Goal: Information Seeking & Learning: Learn about a topic

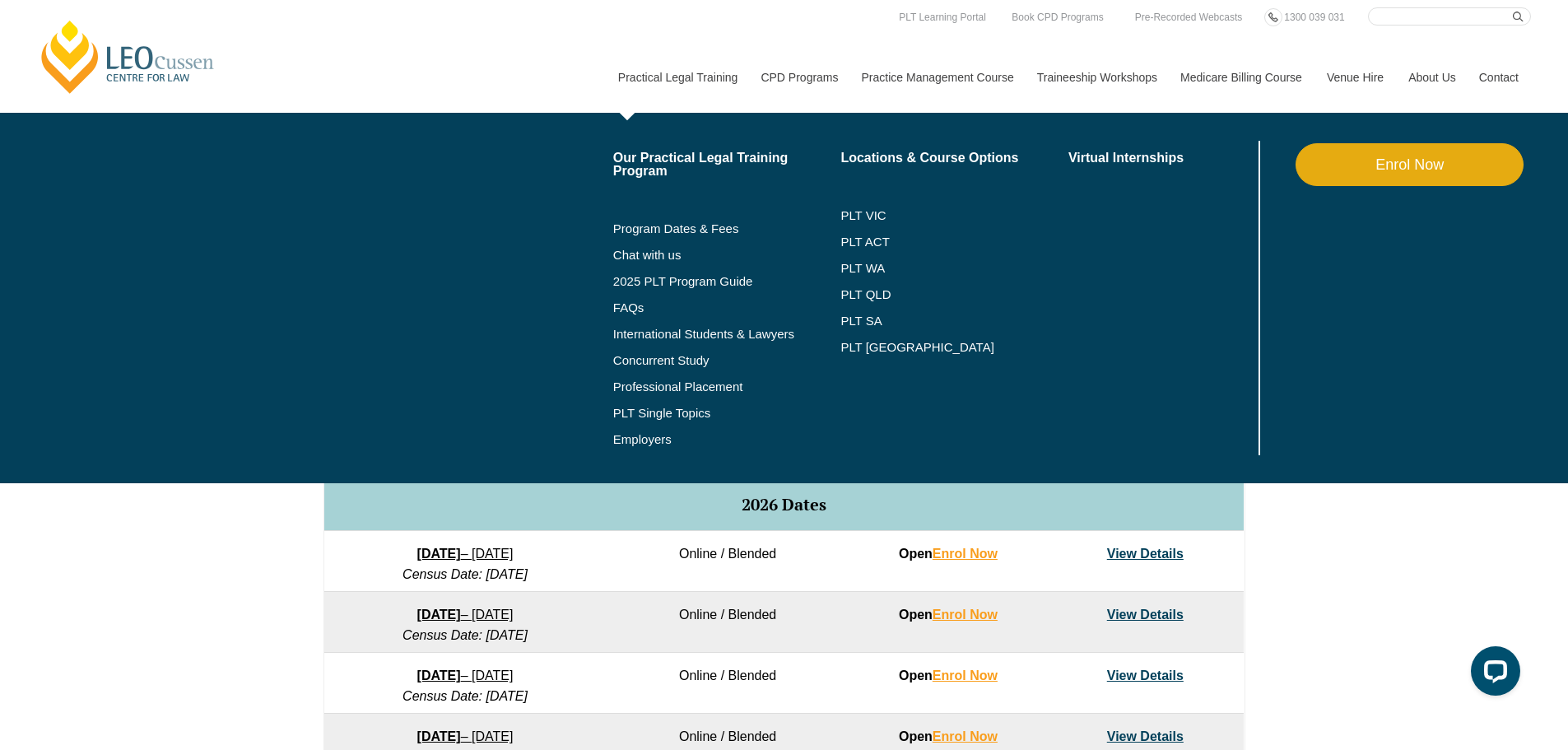
scroll to position [82, 0]
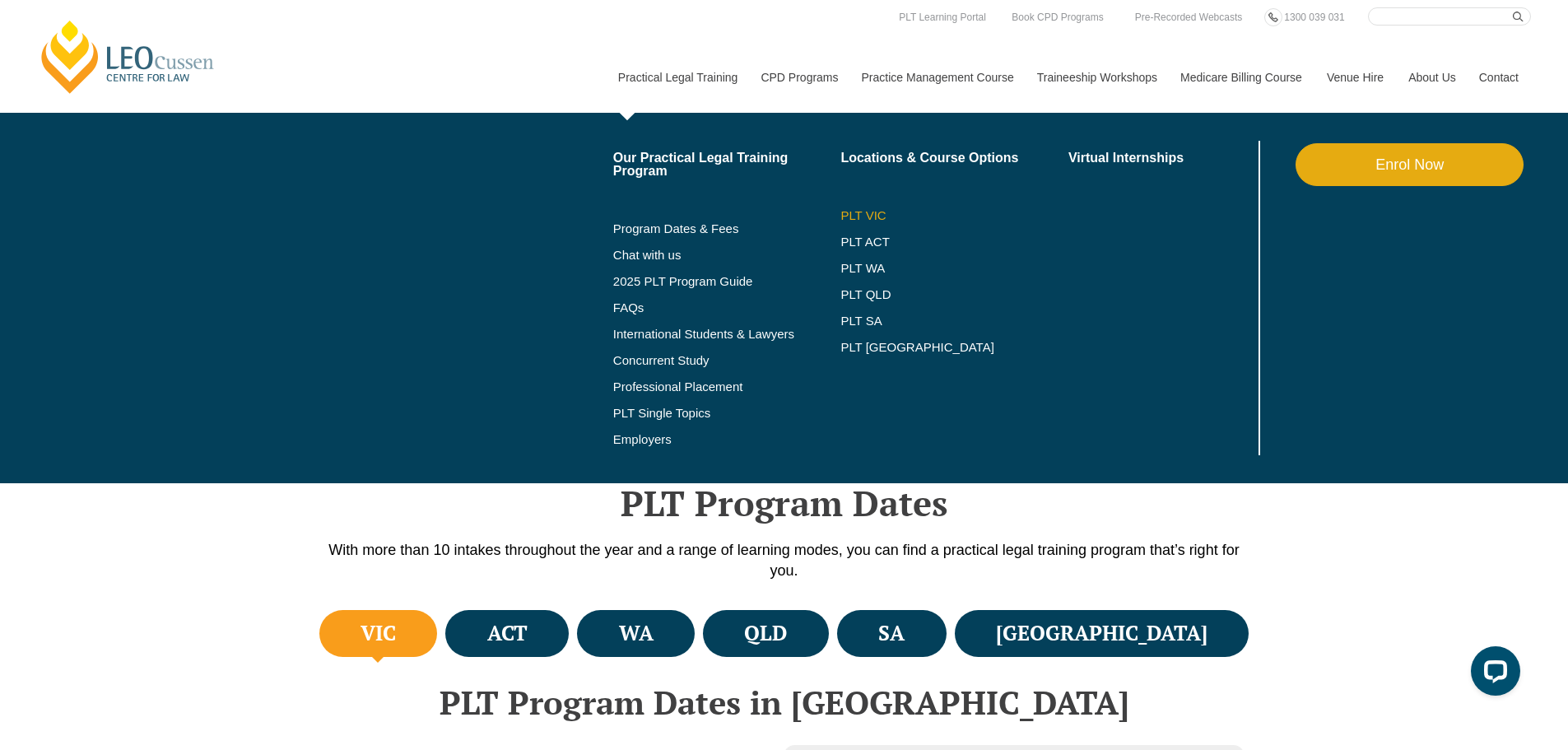
click at [863, 210] on link "PLT VIC" at bounding box center [955, 216] width 228 height 13
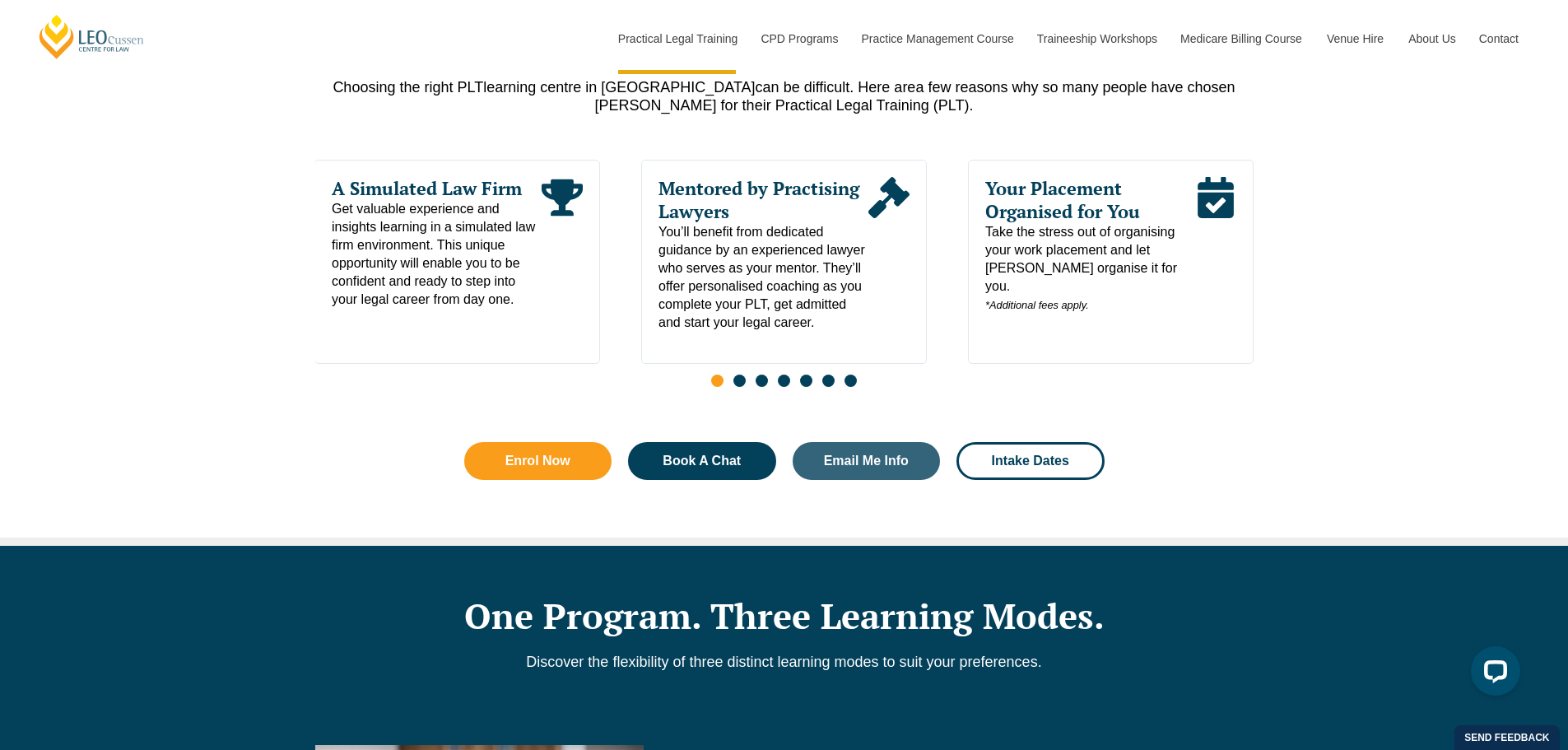
scroll to position [906, 0]
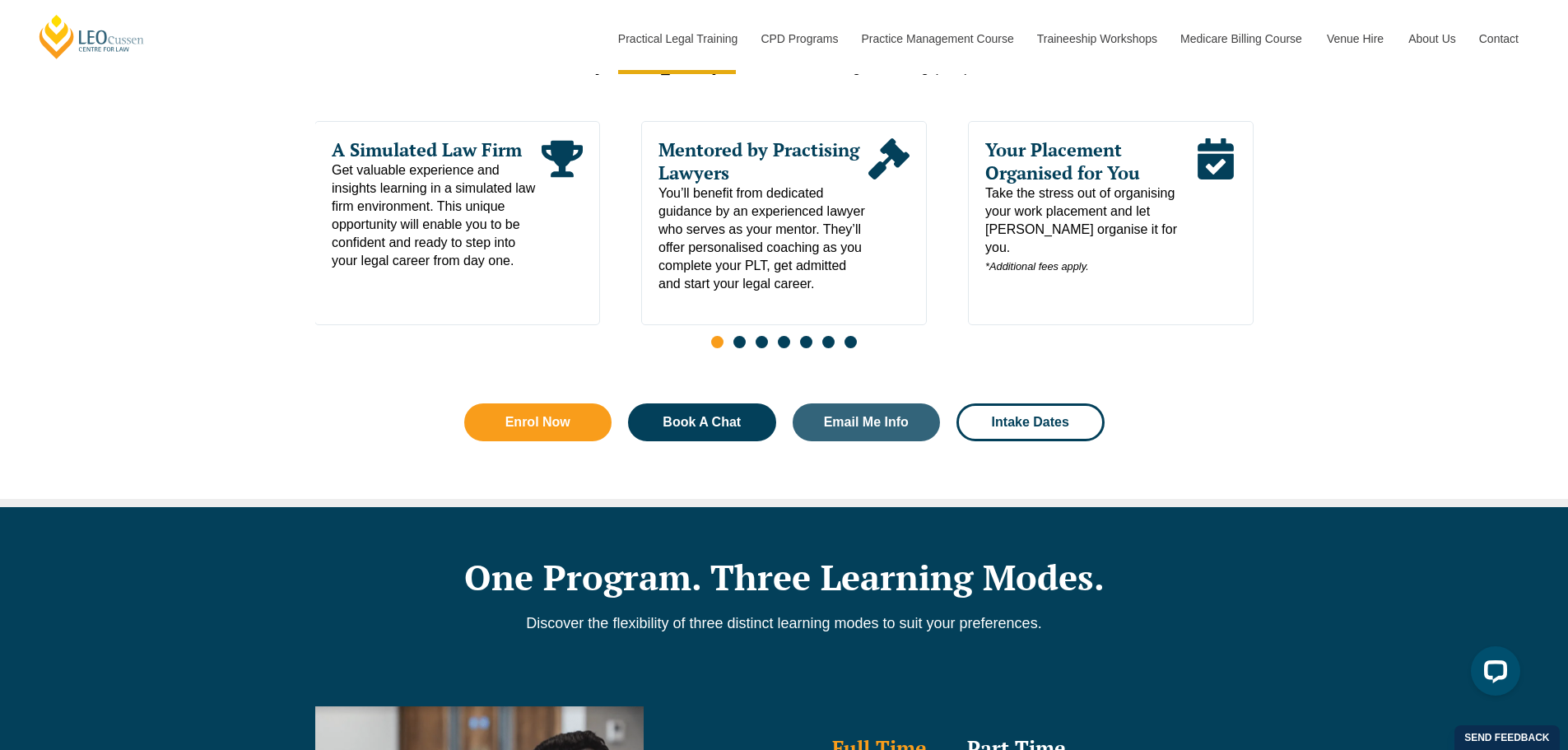
click at [1299, 460] on div "Why Choose Leo Cussen? Choosing the right PLT learning centre in Victoria can b…" at bounding box center [784, 218] width 1568 height 574
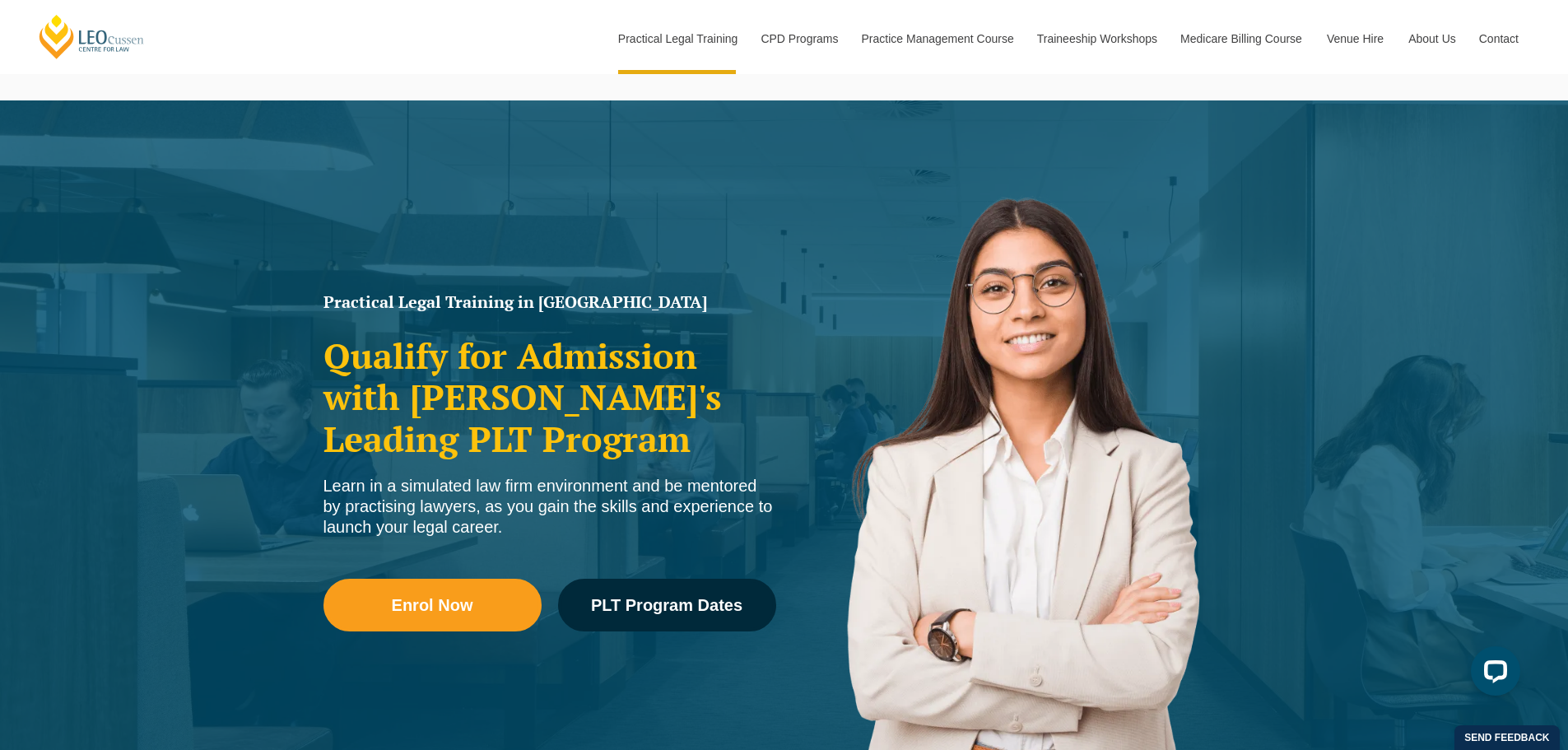
scroll to position [0, 0]
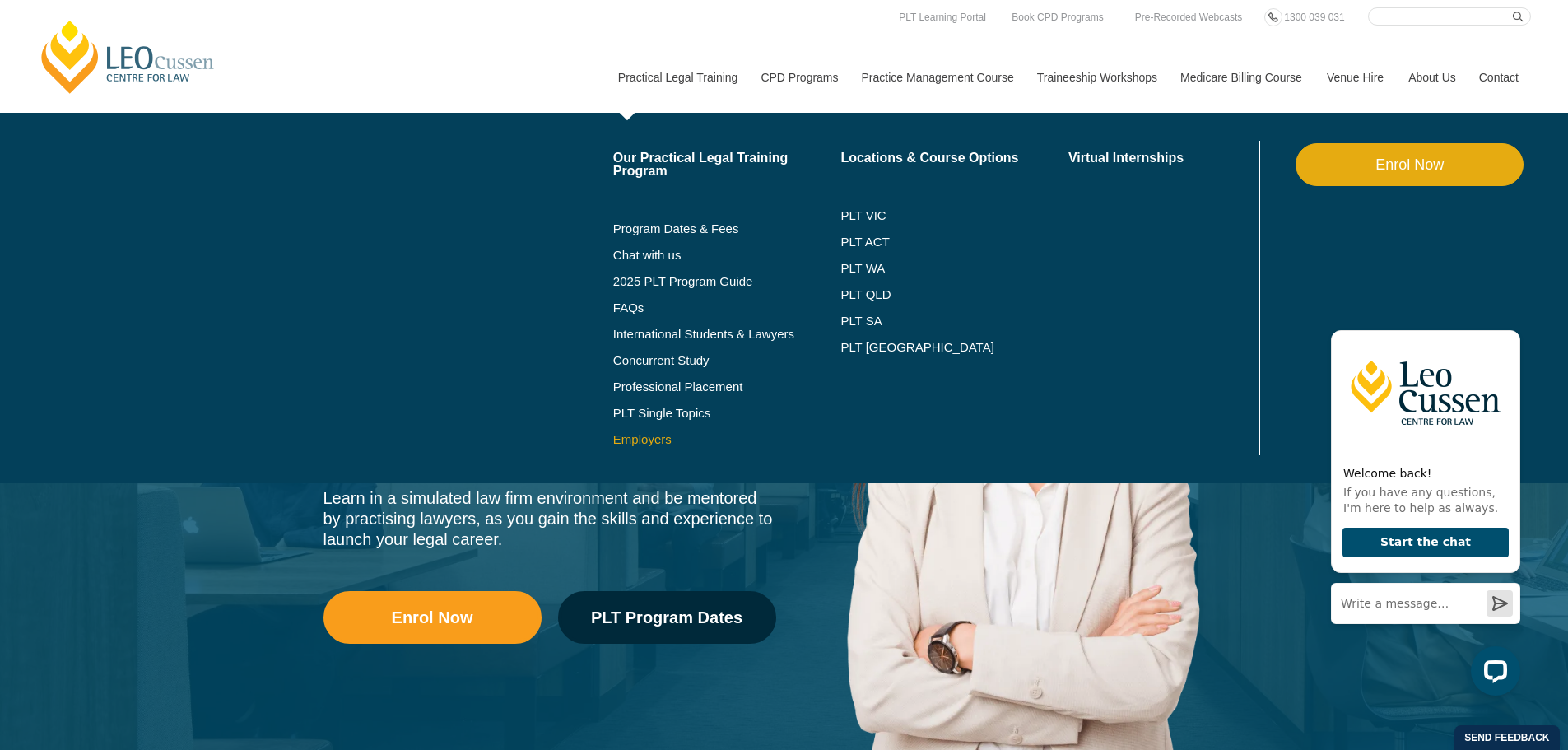
click at [649, 440] on link "Employers" at bounding box center [727, 440] width 228 height 13
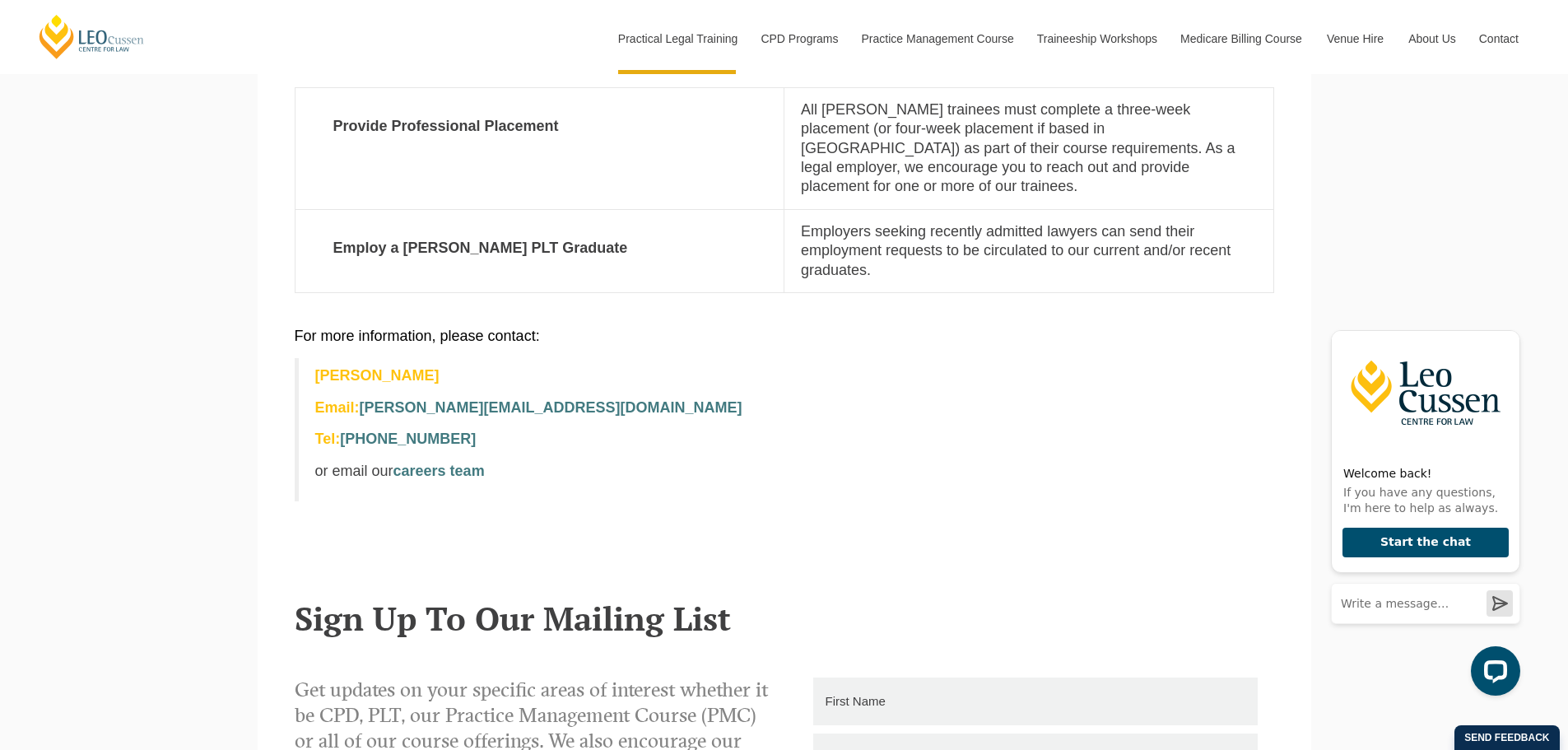
scroll to position [906, 0]
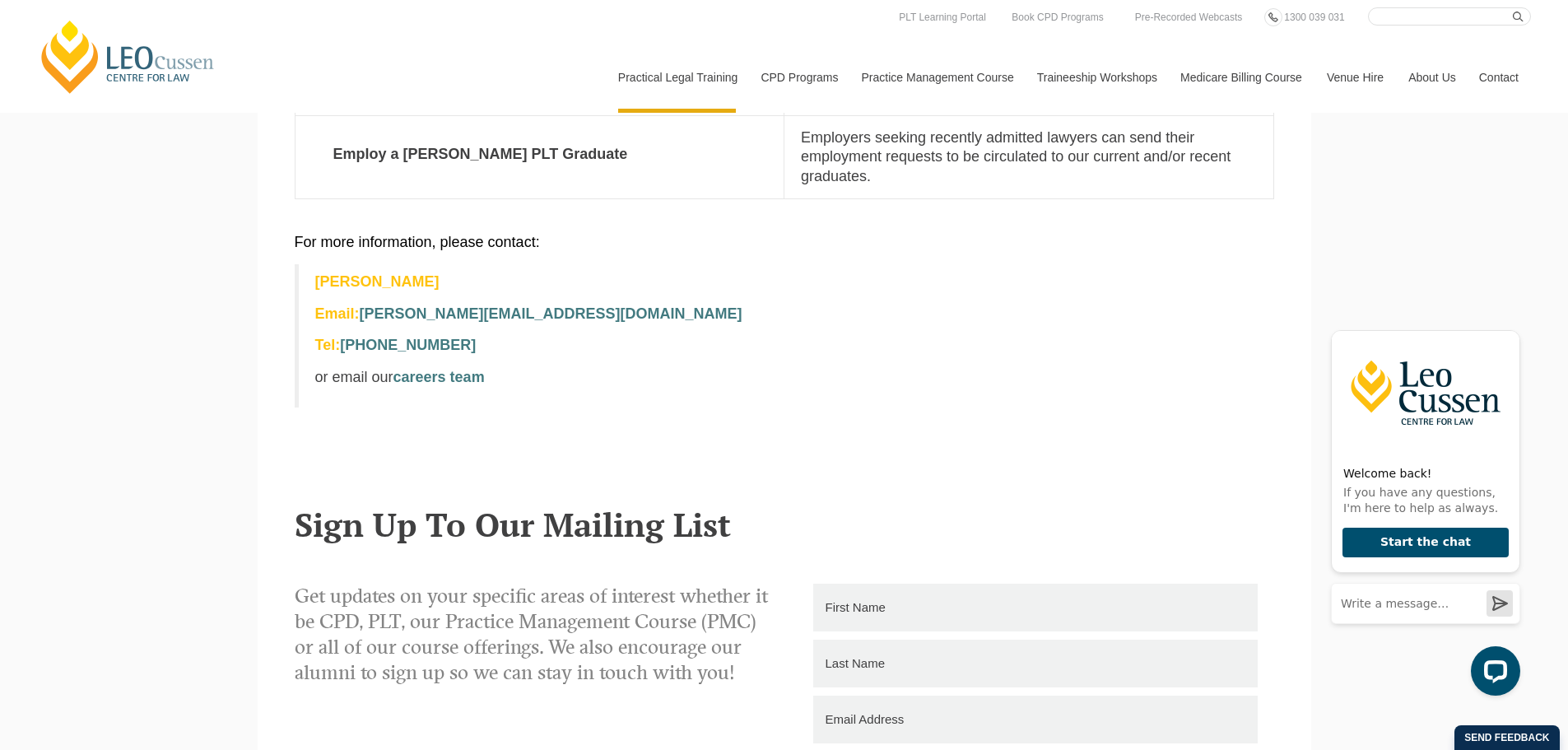
click at [1273, 296] on blockquote "Alex Giannopoulos Email: agiannopoulos@leocussen.edu.au Tel: (03) 8621 7802 or …" at bounding box center [785, 335] width 980 height 143
